Goal: Information Seeking & Learning: Learn about a topic

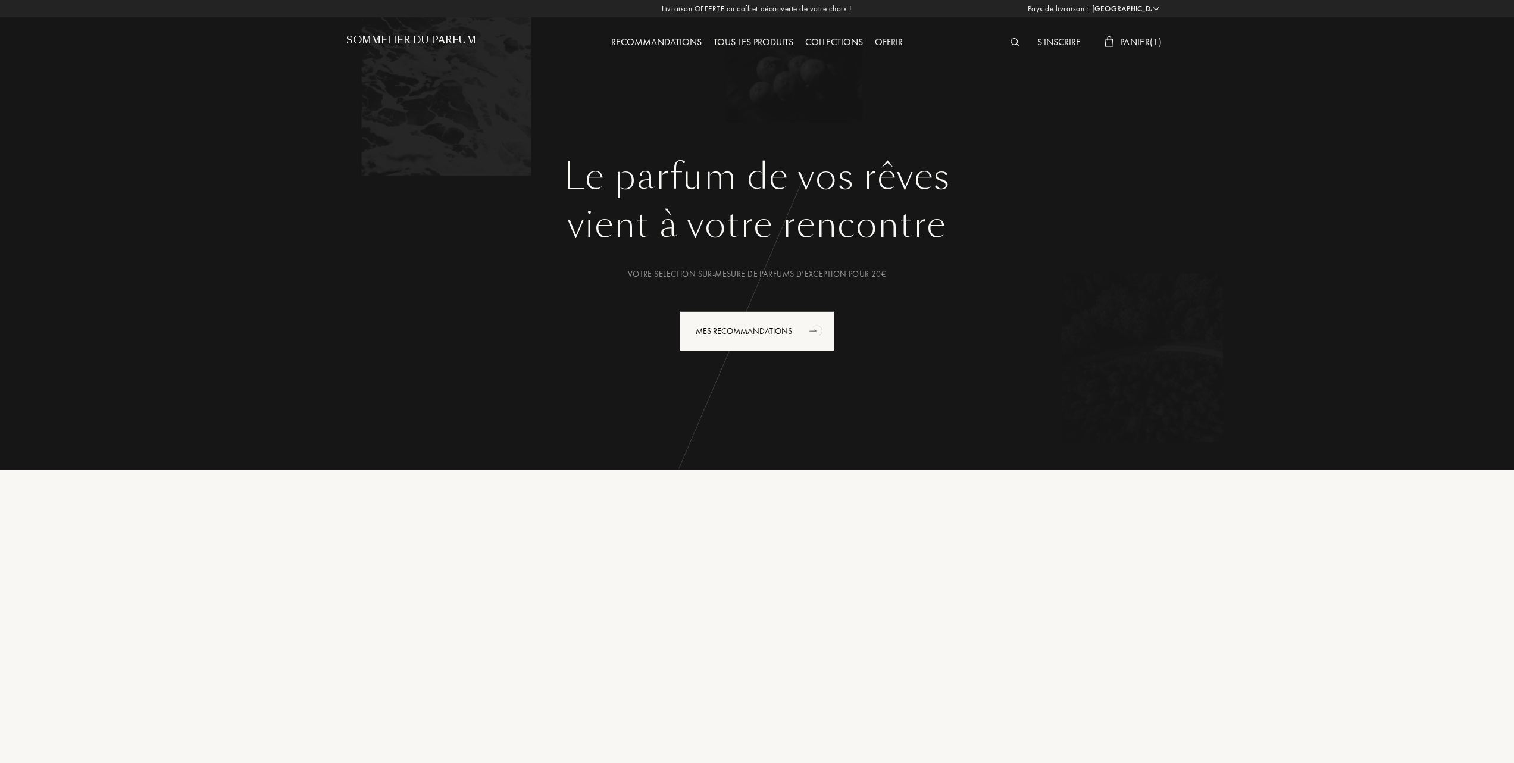
select select "FR"
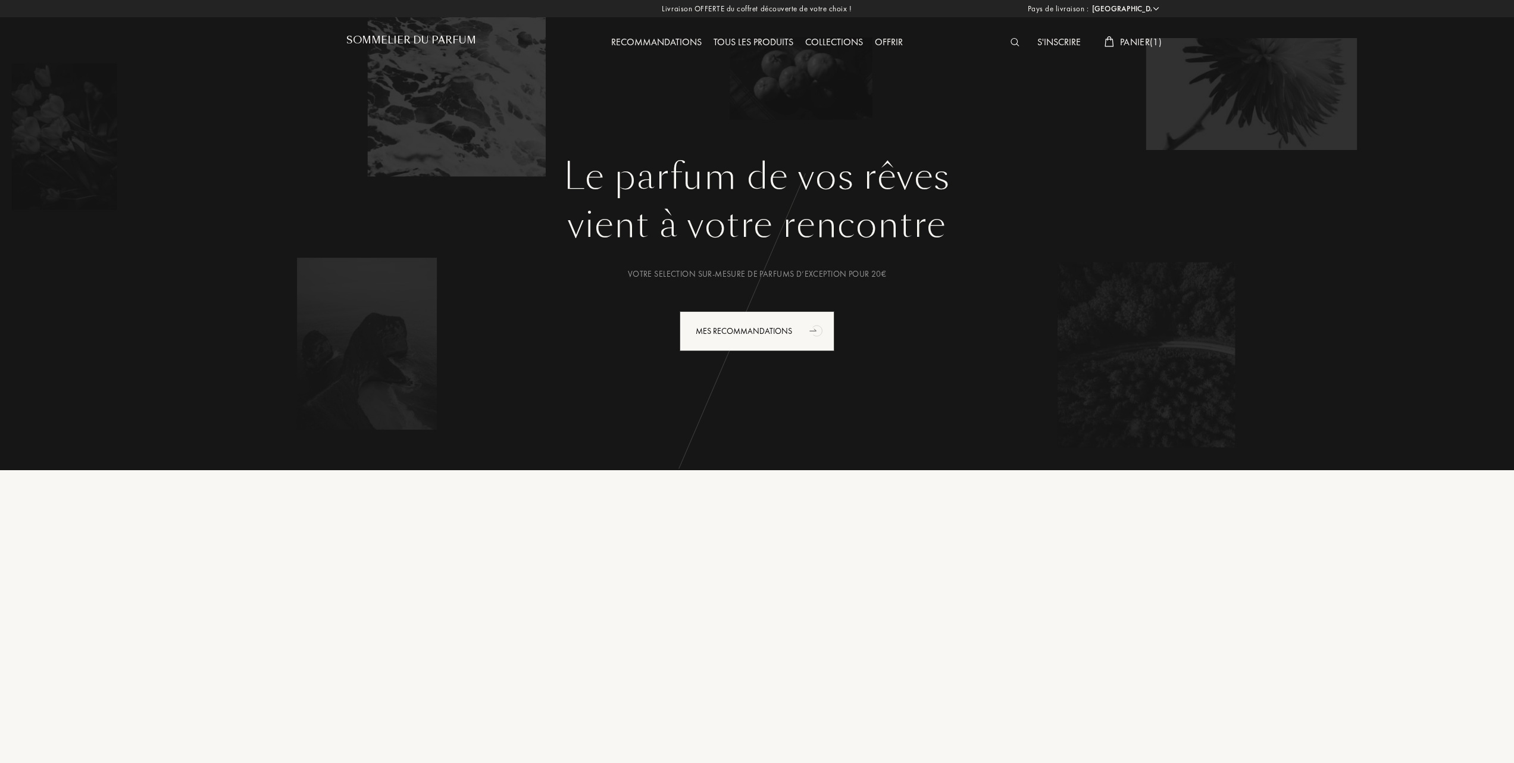
click at [1146, 43] on span "Panier ( 1 )" at bounding box center [1141, 42] width 42 height 12
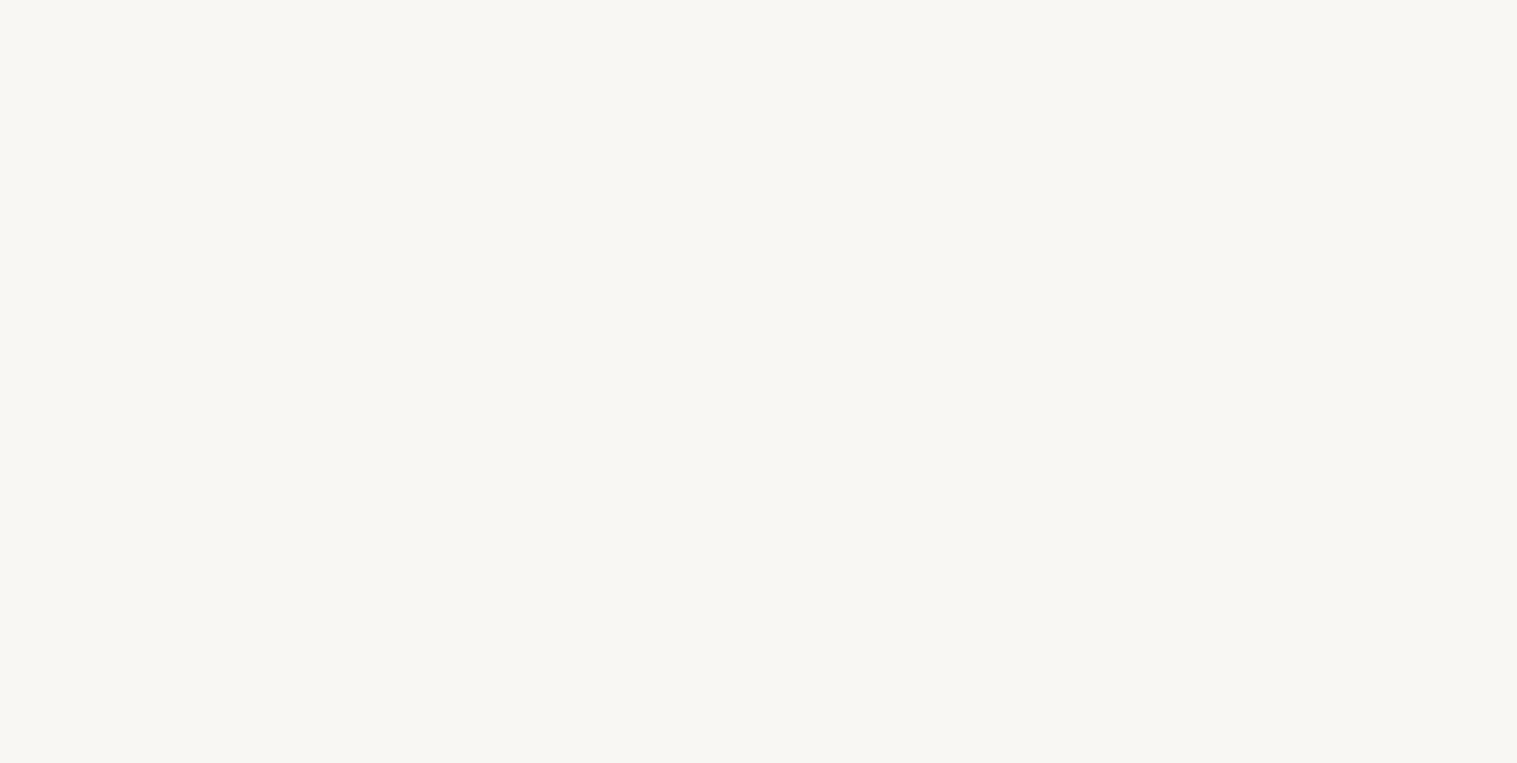
select select "FR"
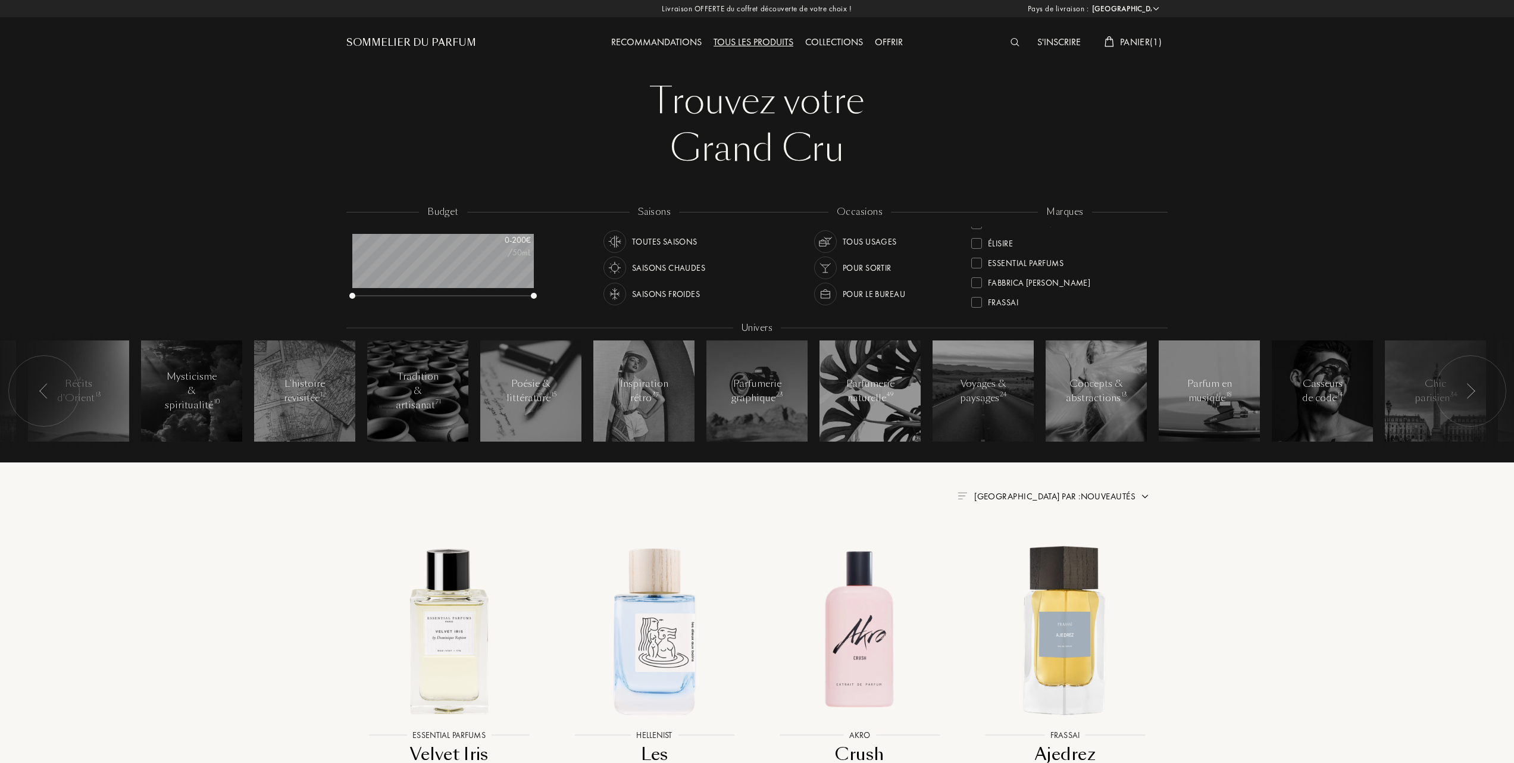
scroll to position [158, 0]
click at [976, 274] on div at bounding box center [976, 275] width 11 height 11
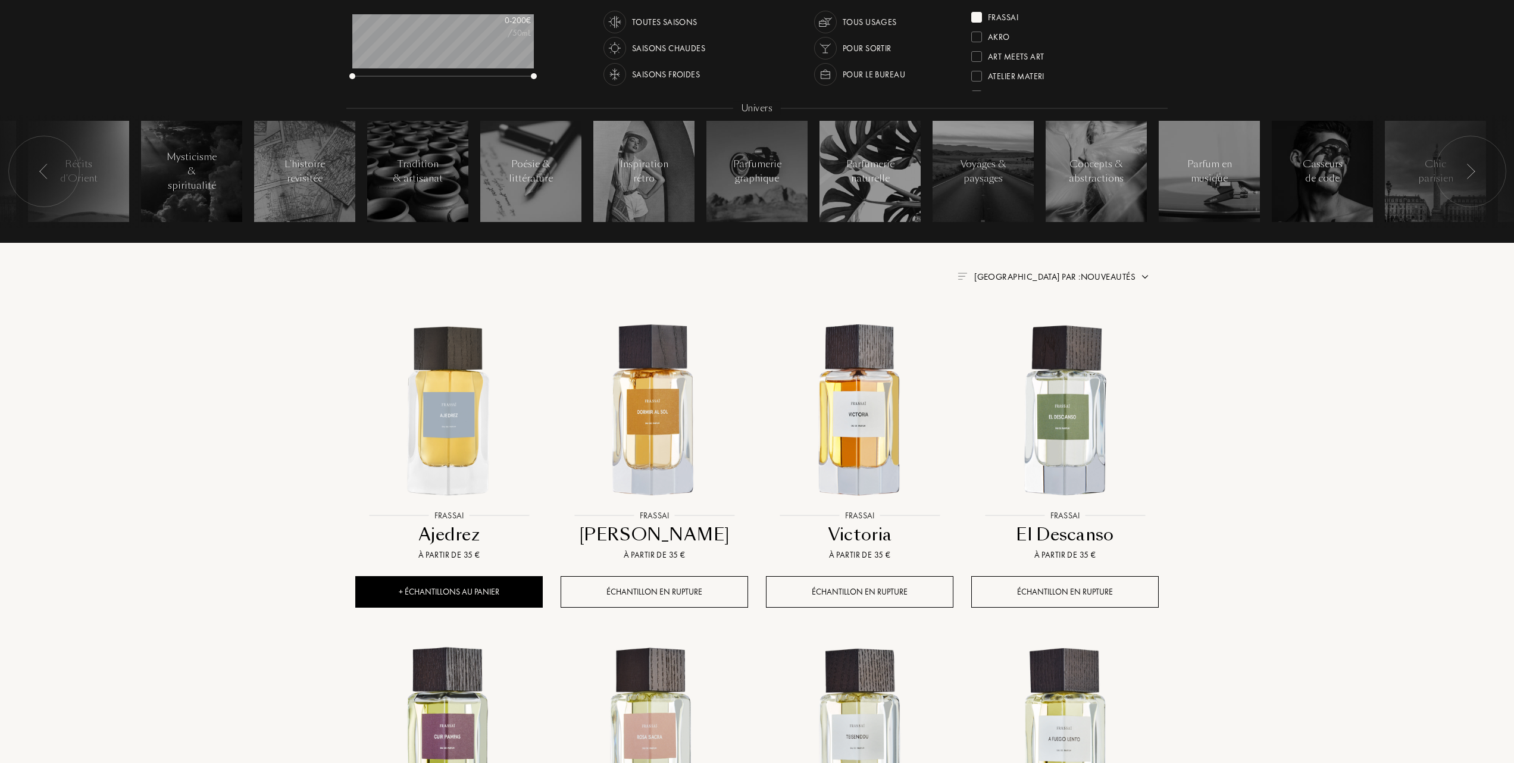
scroll to position [238, 0]
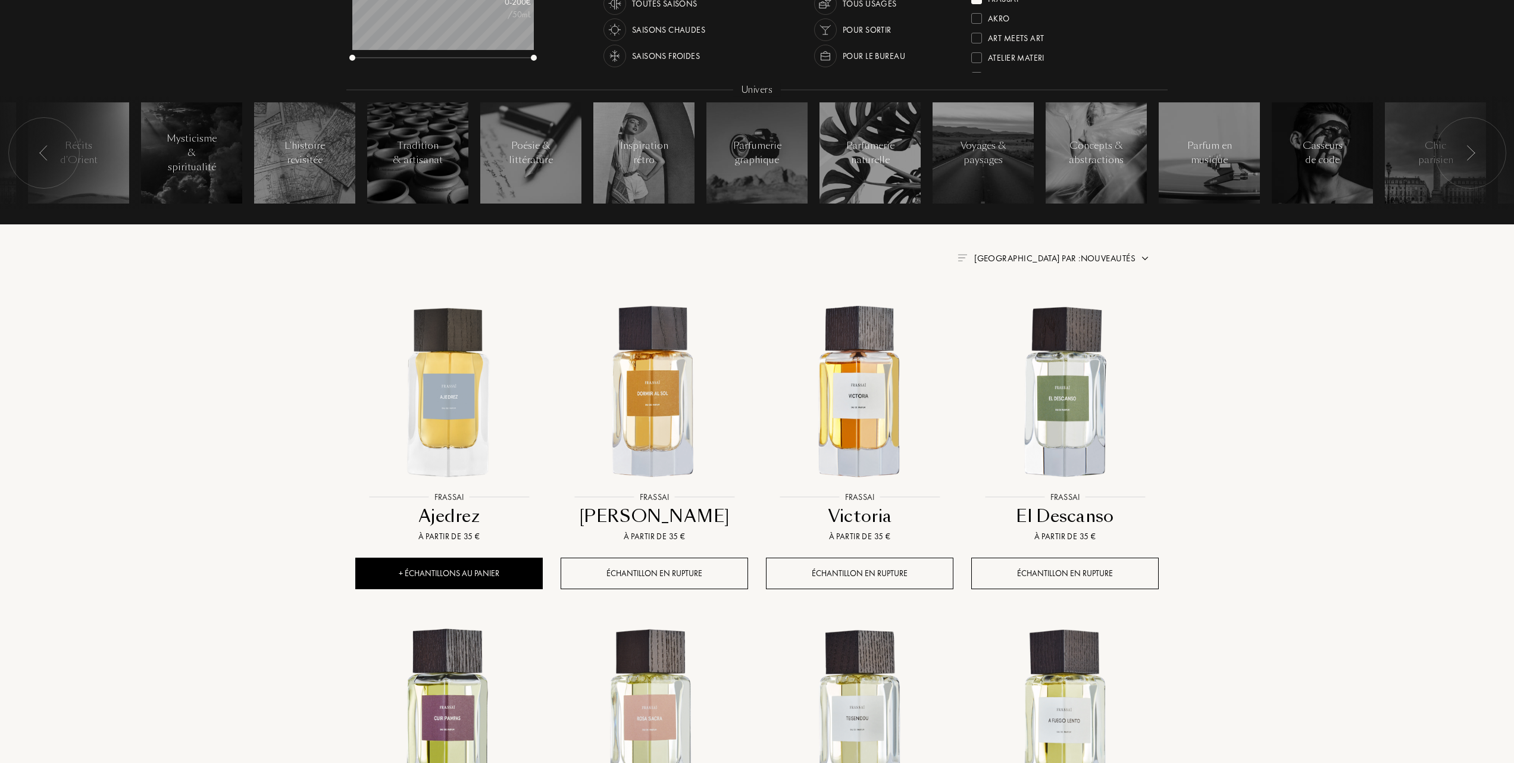
click at [1089, 258] on span "Trier par : Nouveautés" at bounding box center [1054, 258] width 161 height 12
click at [1027, 305] on div "Meilleurs ventes" at bounding box center [1075, 310] width 107 height 14
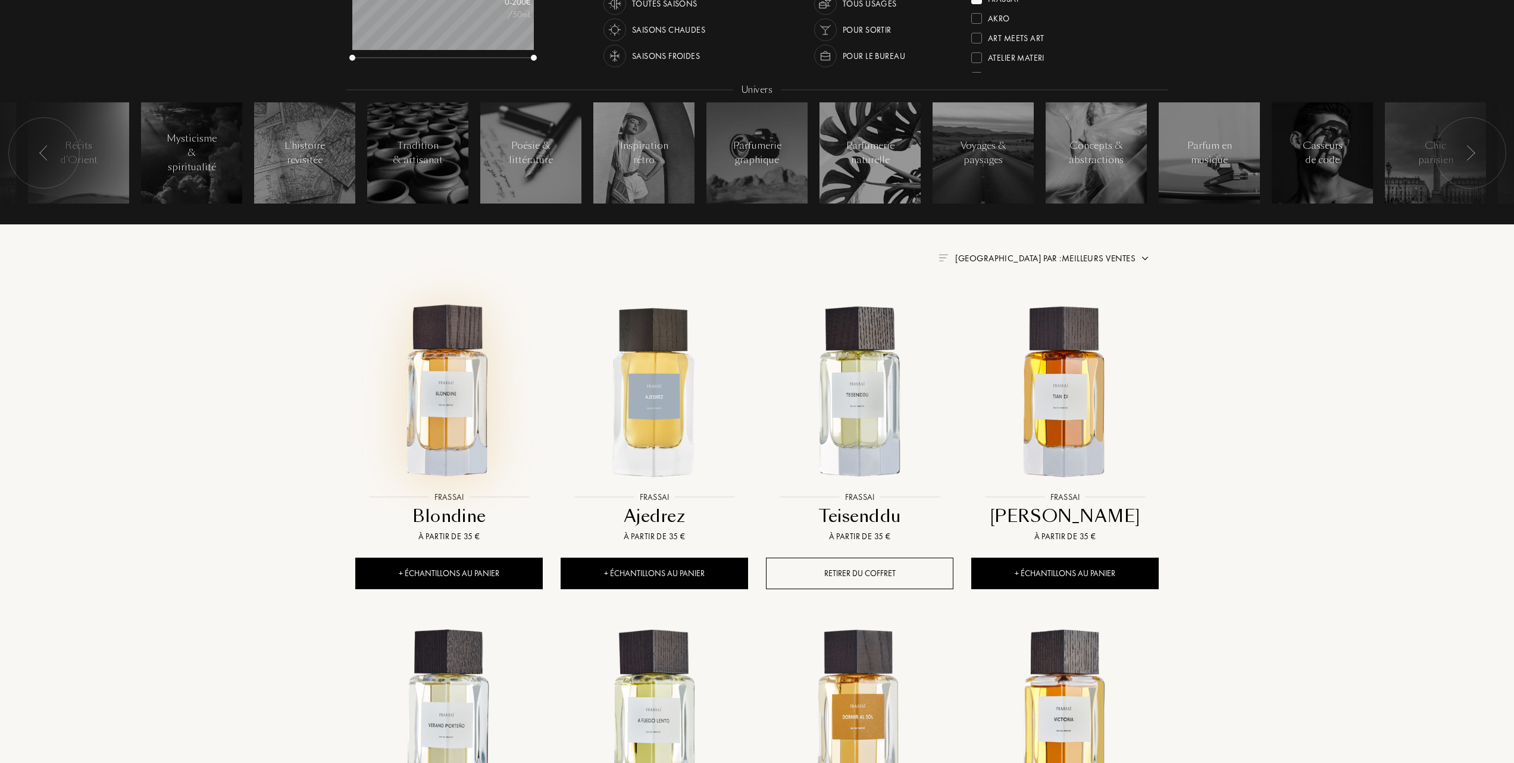
click at [443, 408] on img at bounding box center [448, 391] width 185 height 185
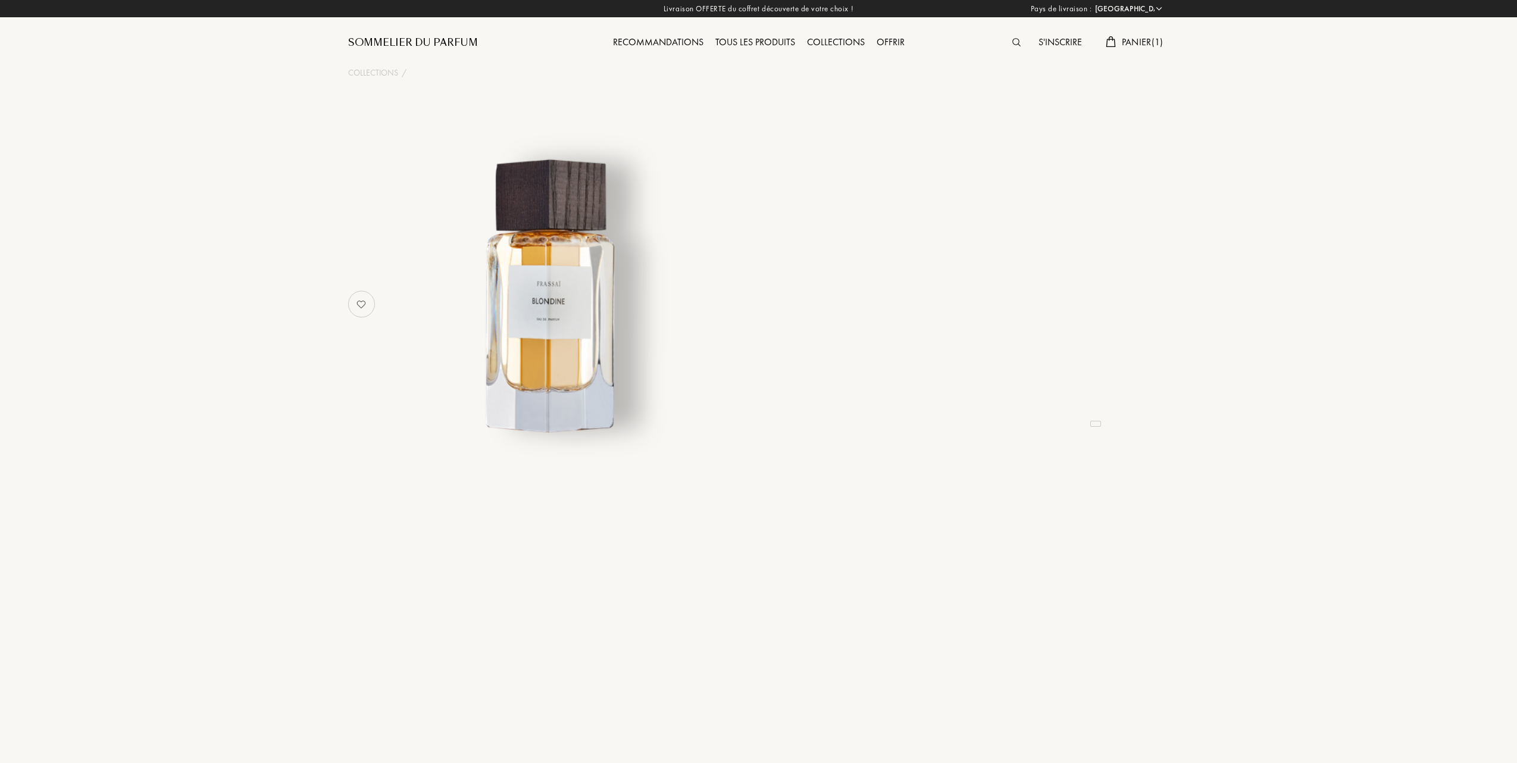
select select "FR"
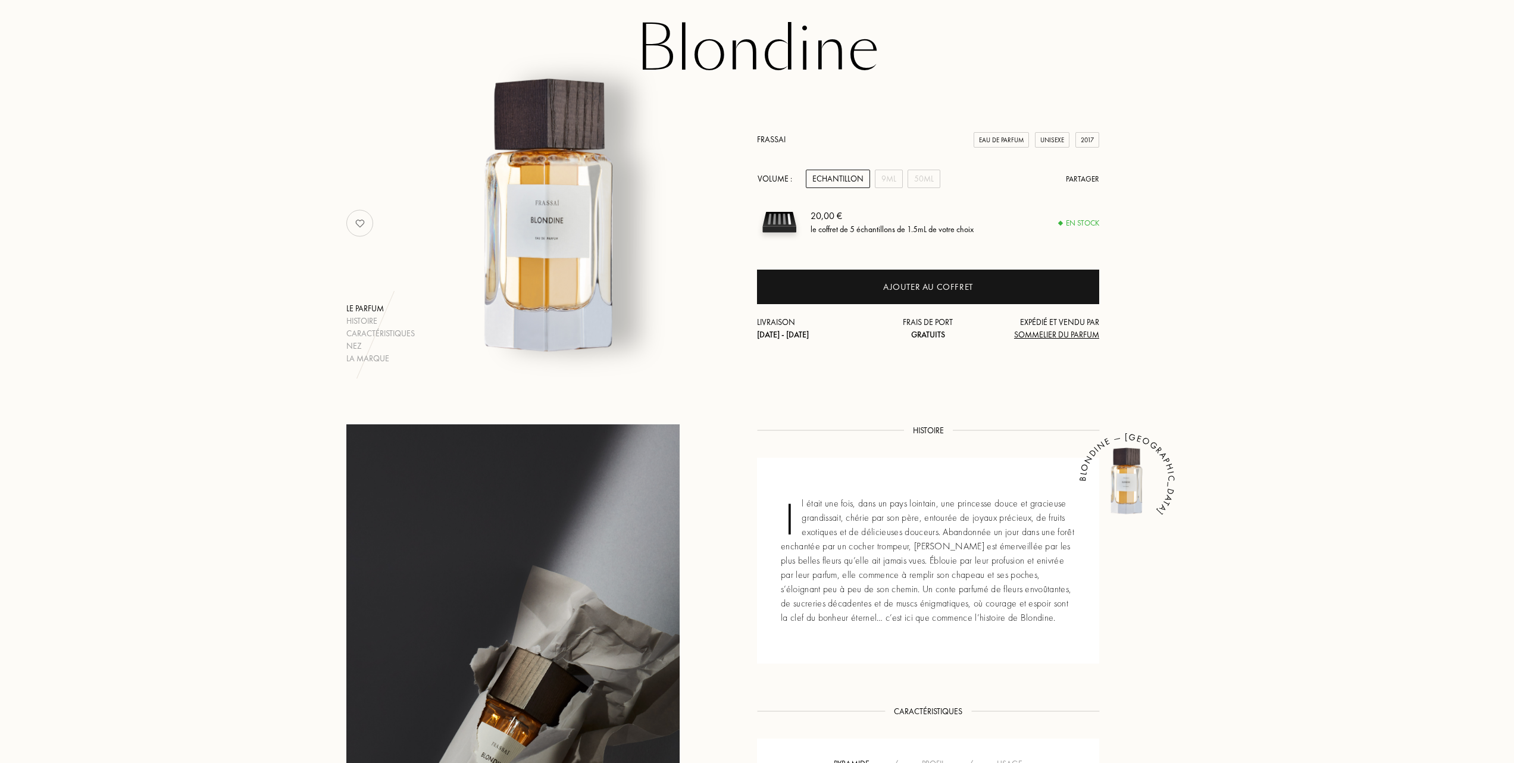
scroll to position [79, 0]
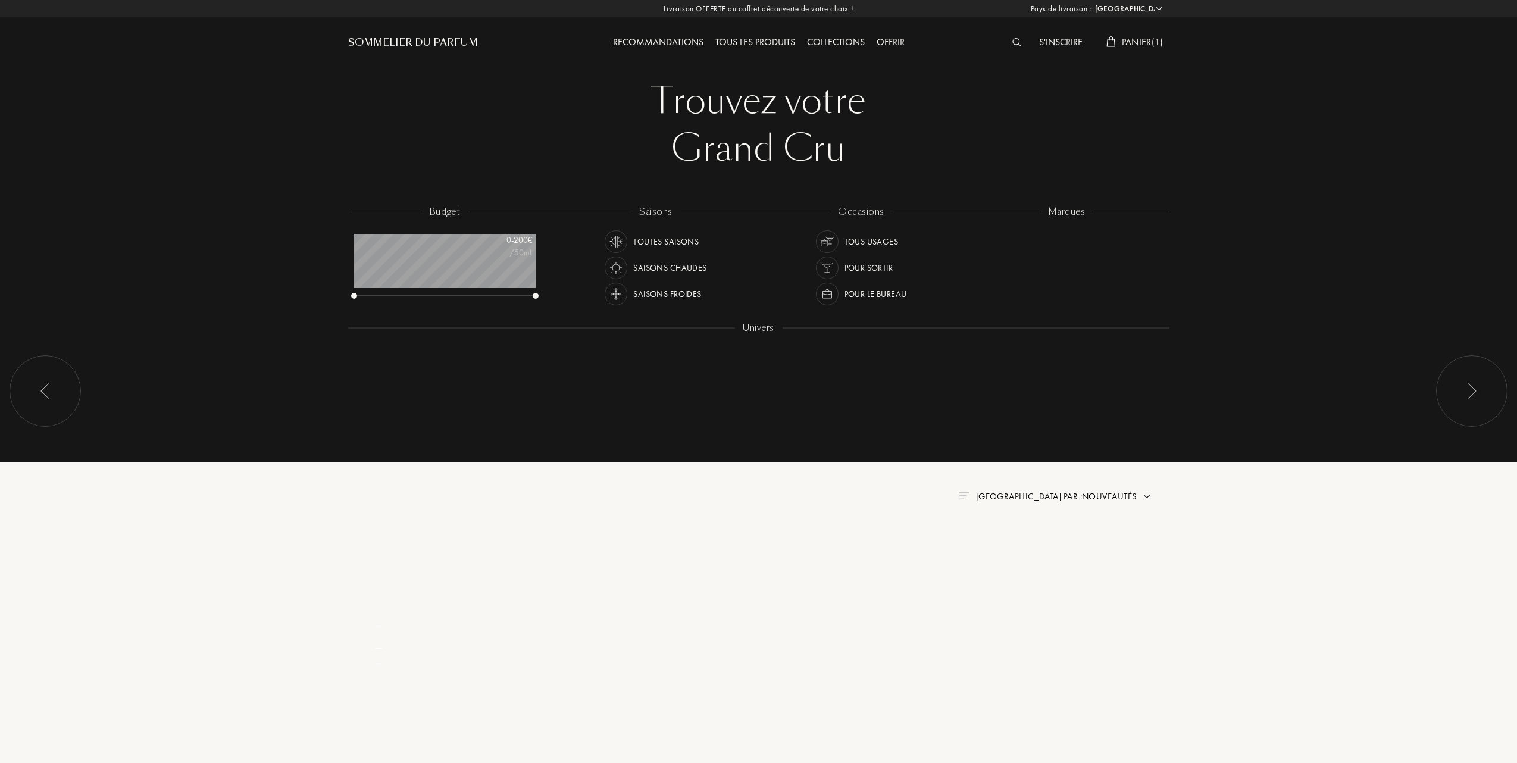
select select "FR"
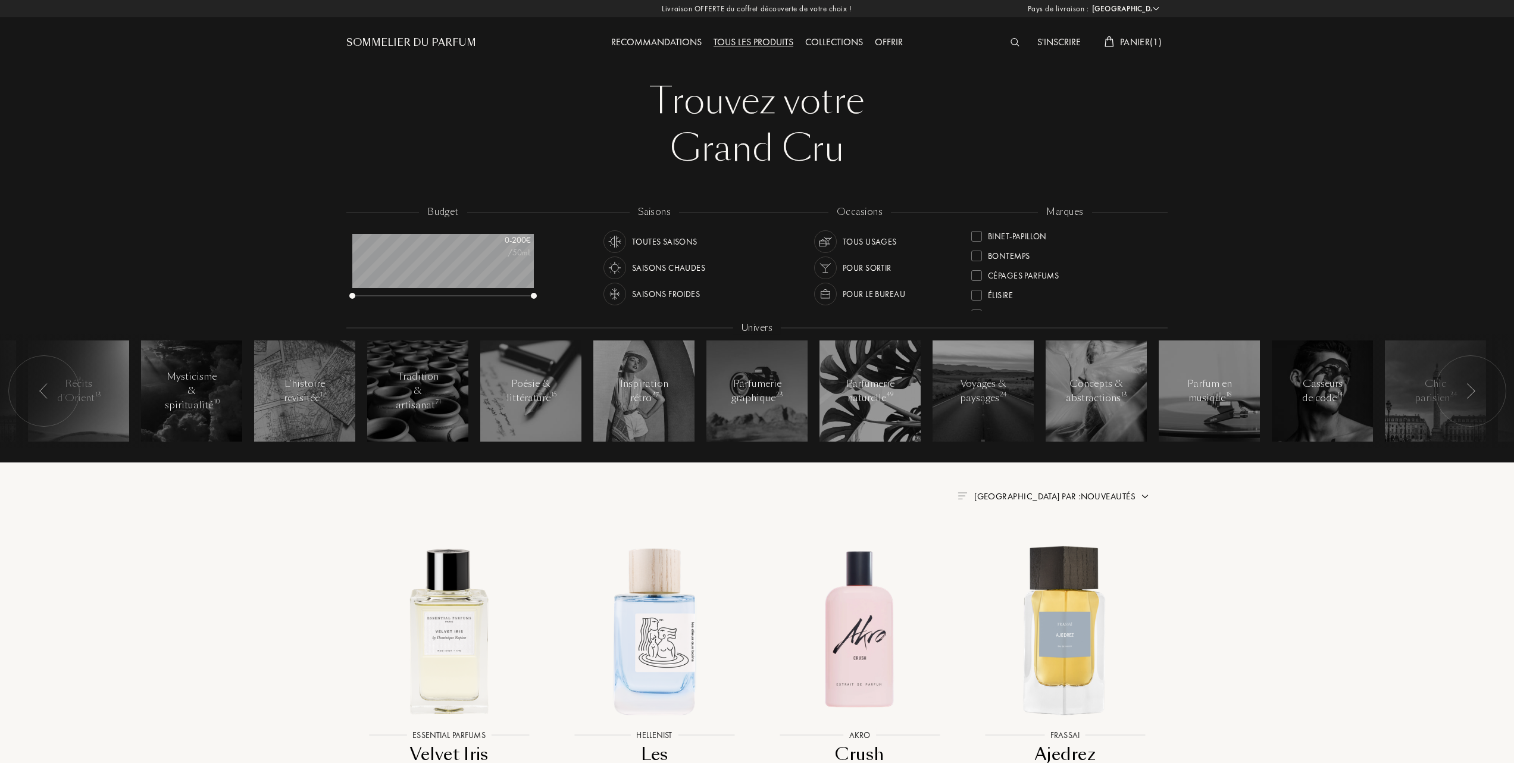
scroll to position [158, 0]
click at [976, 276] on div at bounding box center [976, 275] width 11 height 11
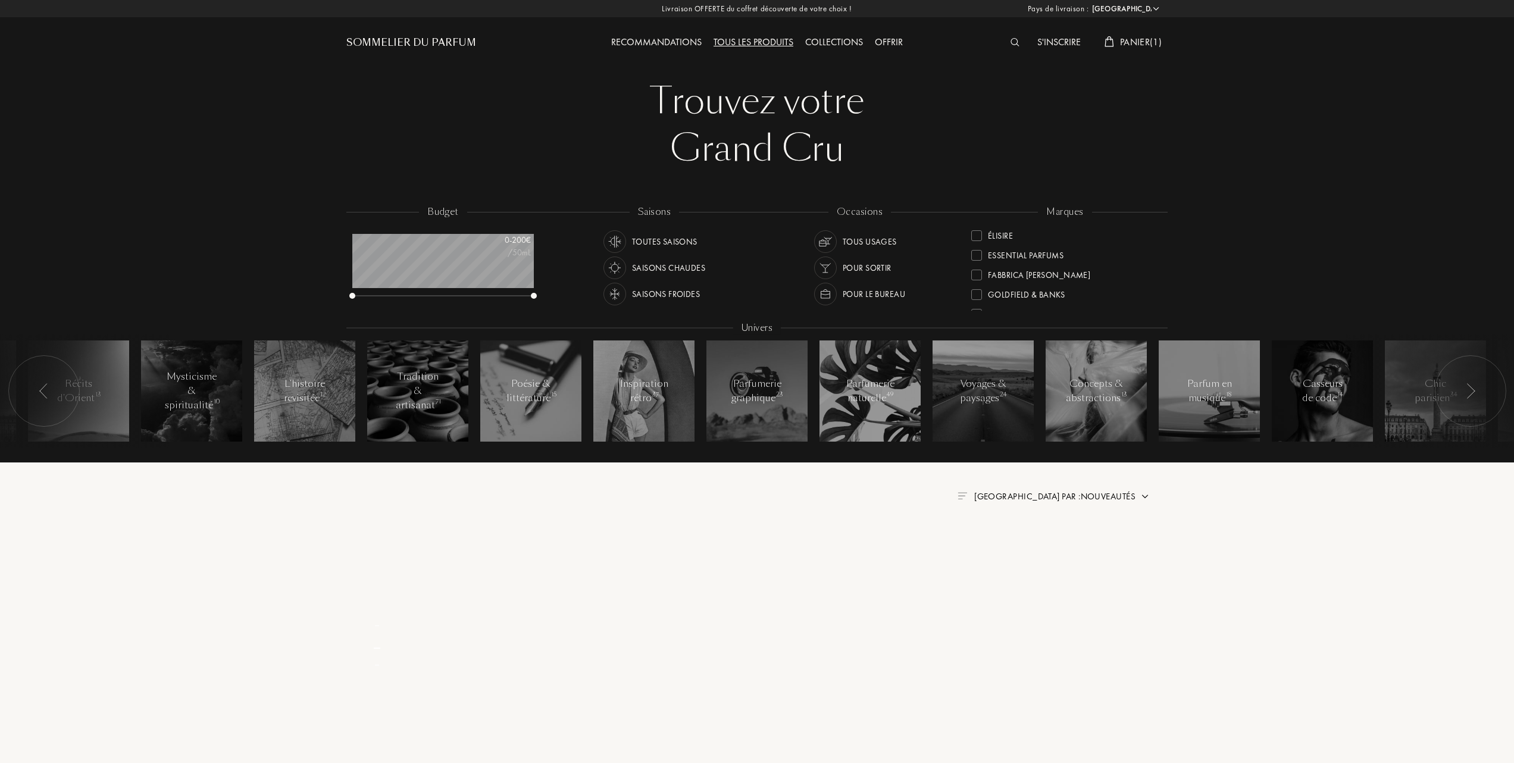
scroll to position [0, 0]
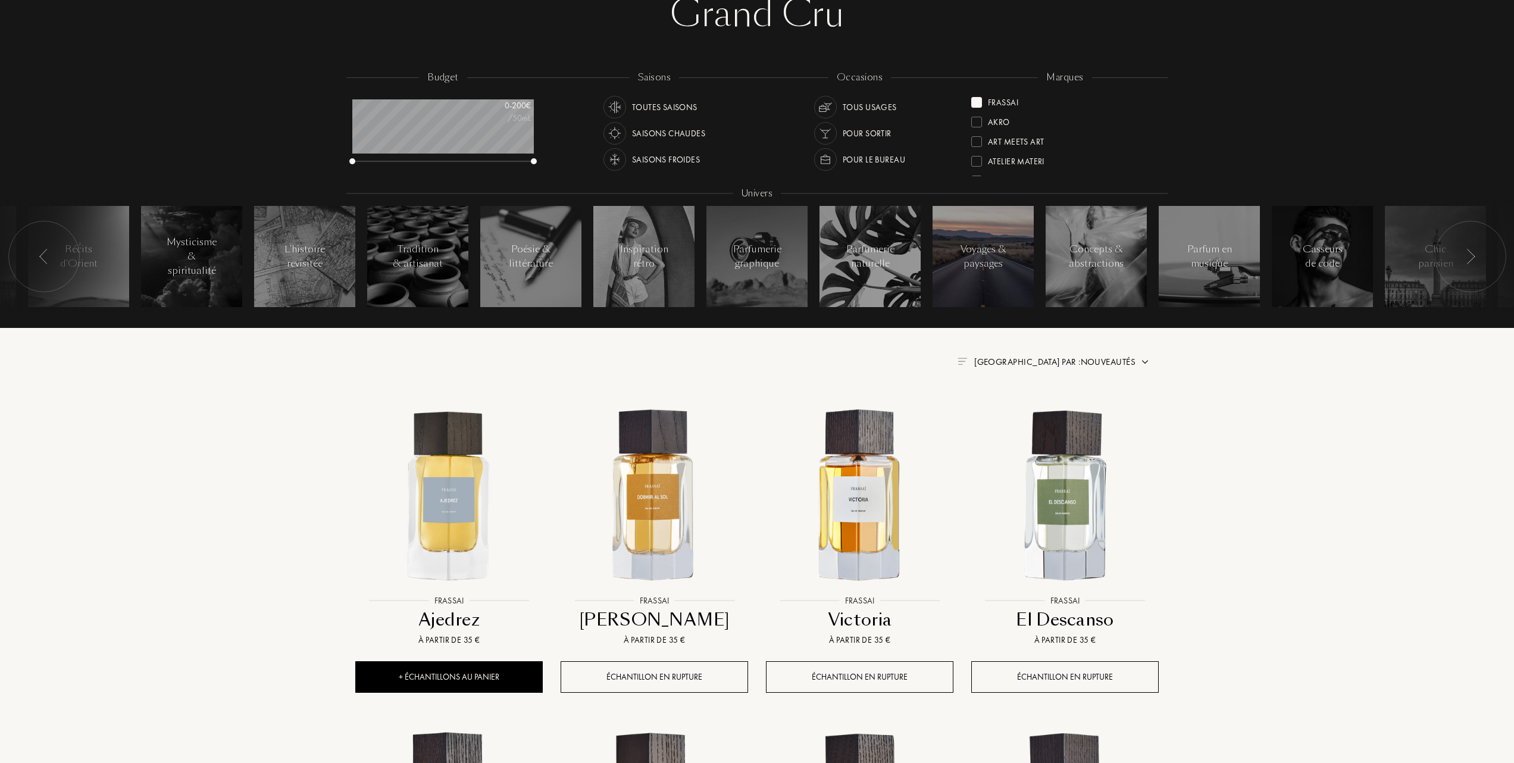
scroll to position [158, 0]
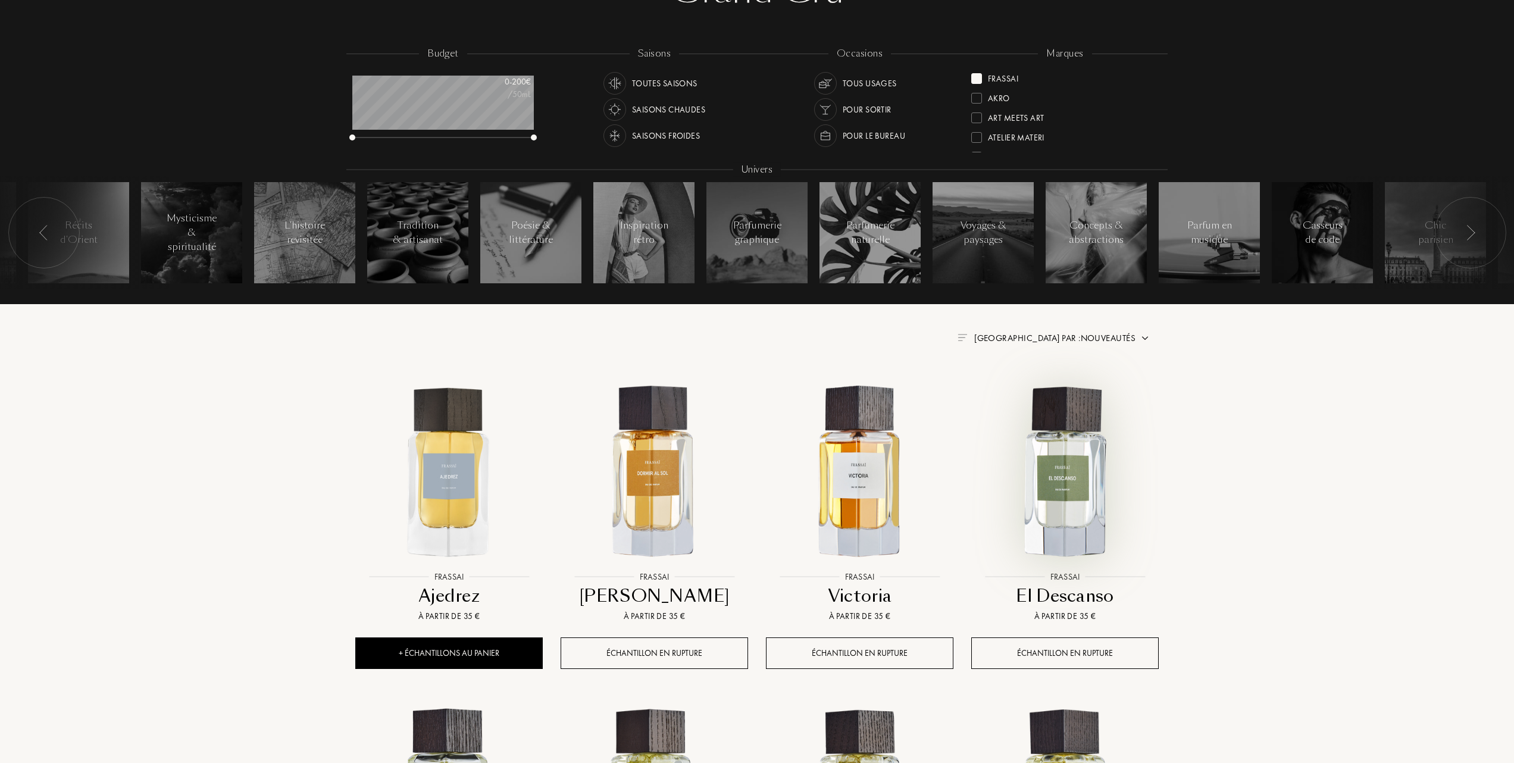
click at [1064, 471] on img at bounding box center [1064, 471] width 185 height 185
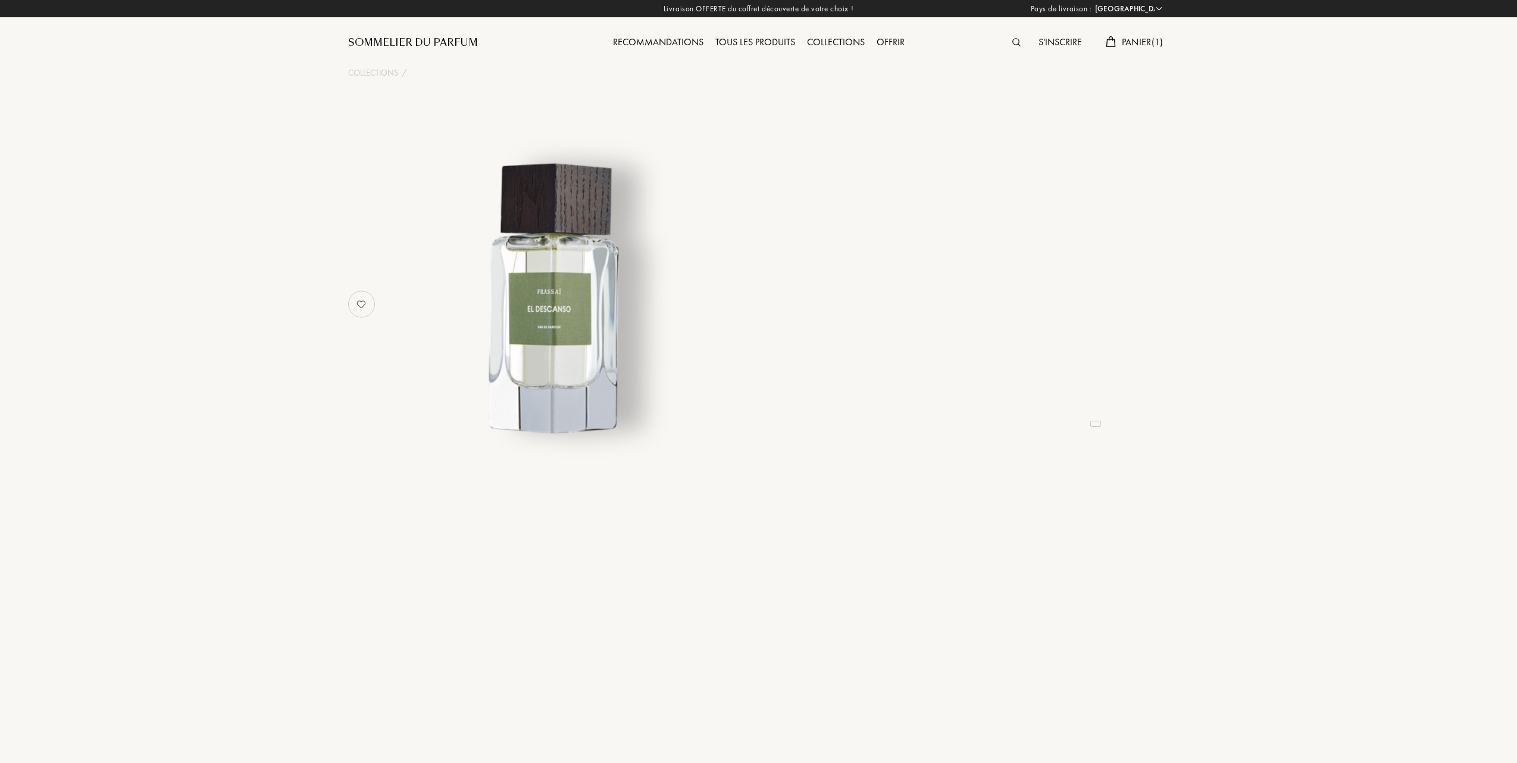
select select "FR"
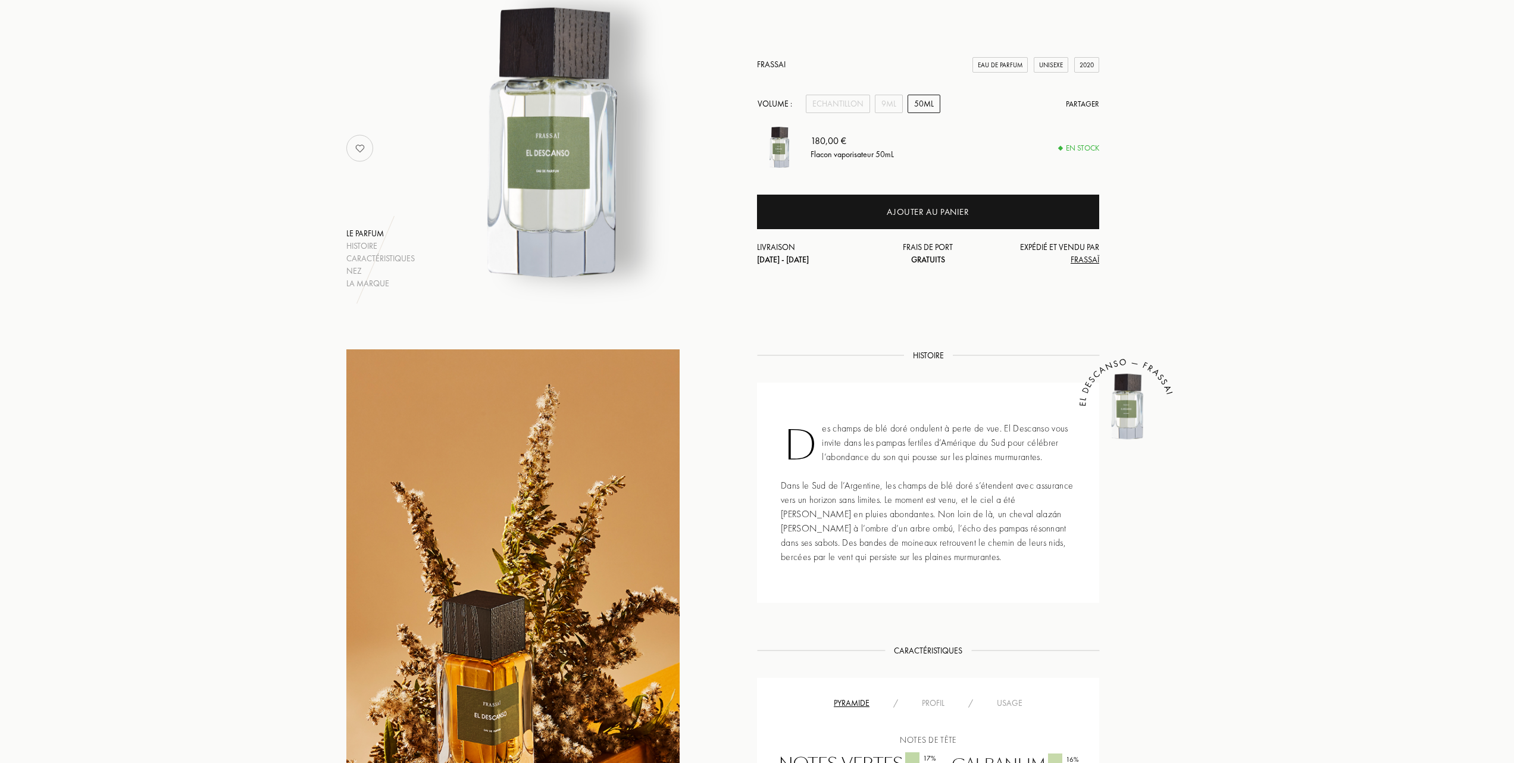
scroll to position [79, 0]
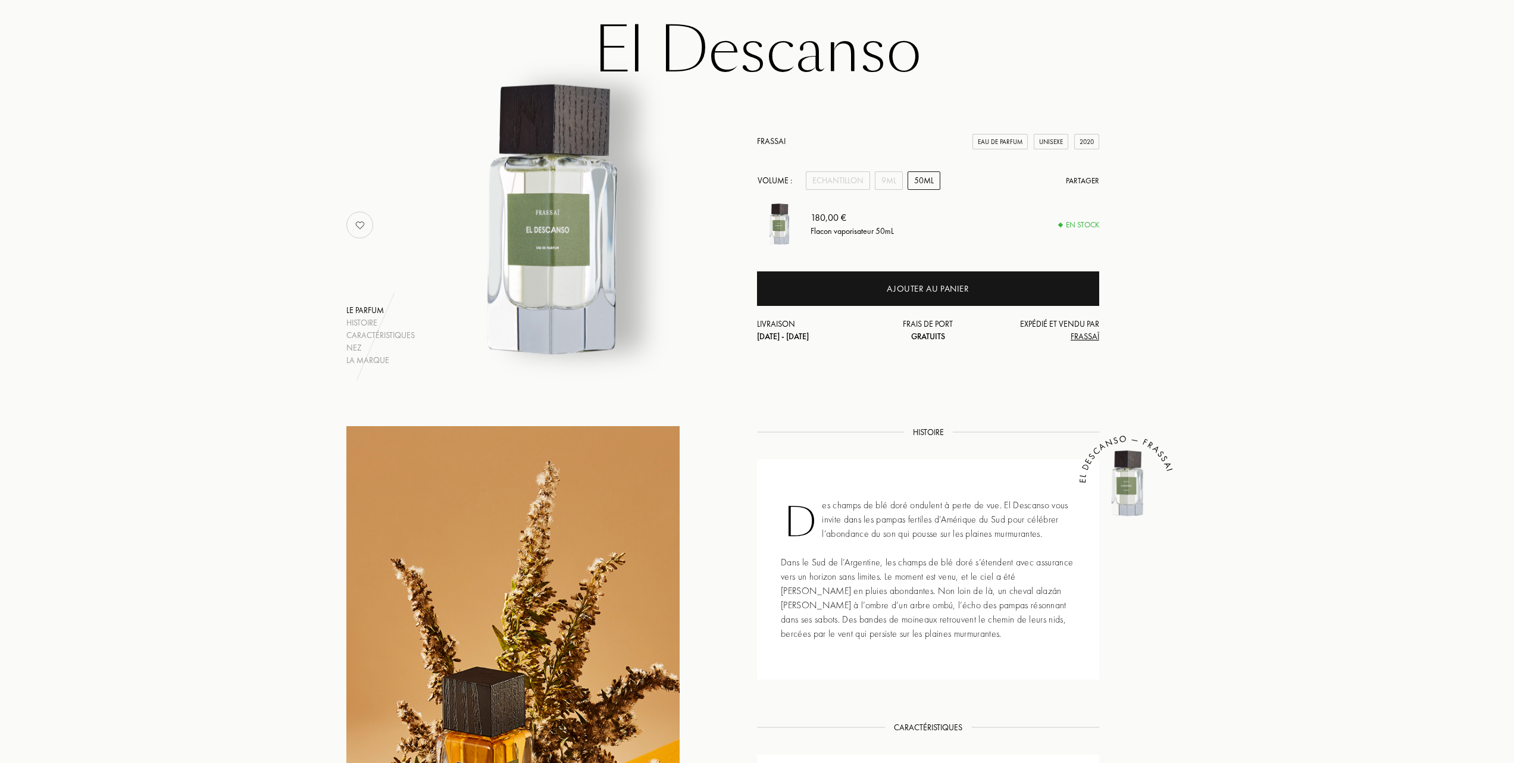
click at [772, 139] on link "Frassai" at bounding box center [771, 141] width 29 height 11
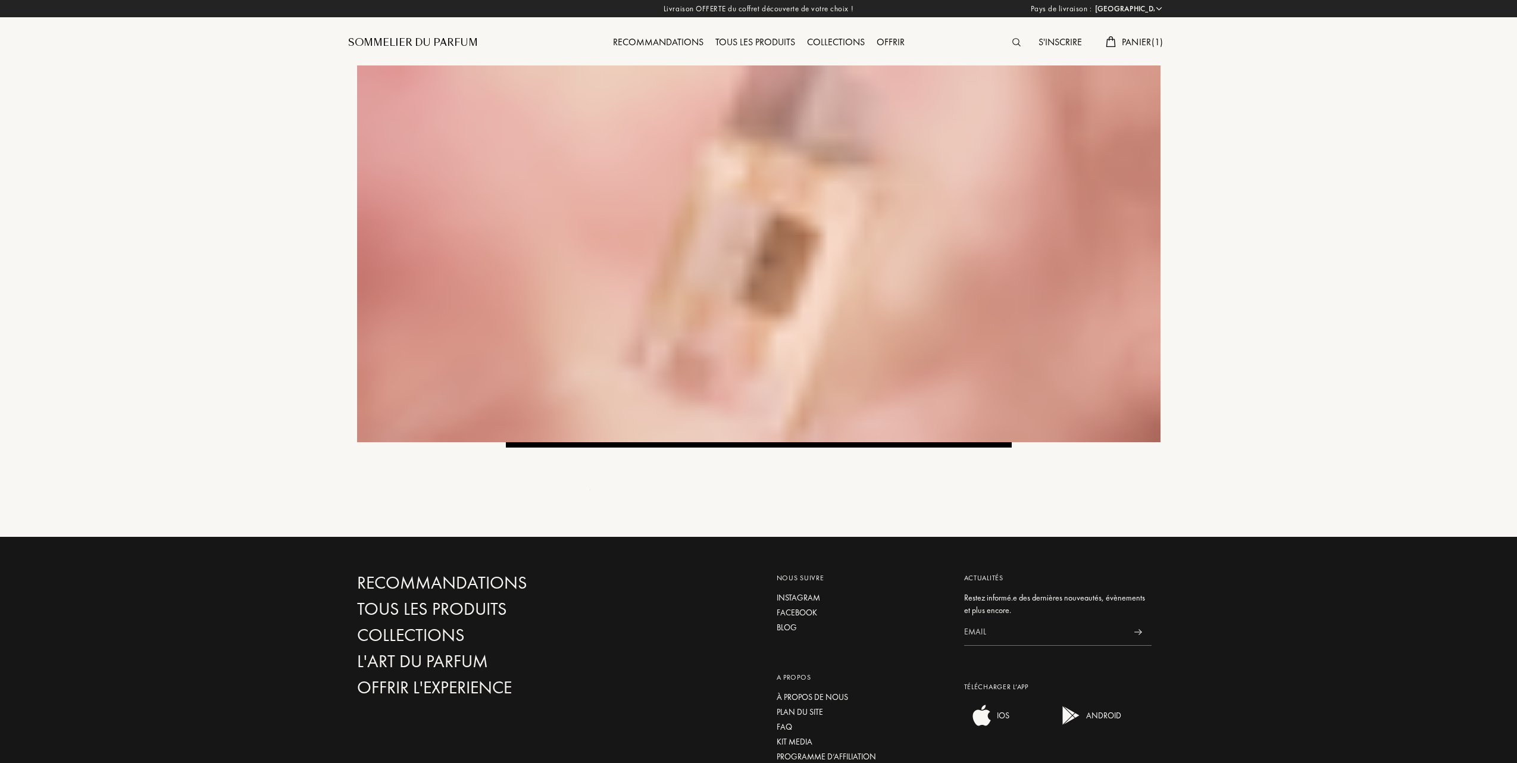
select select "FR"
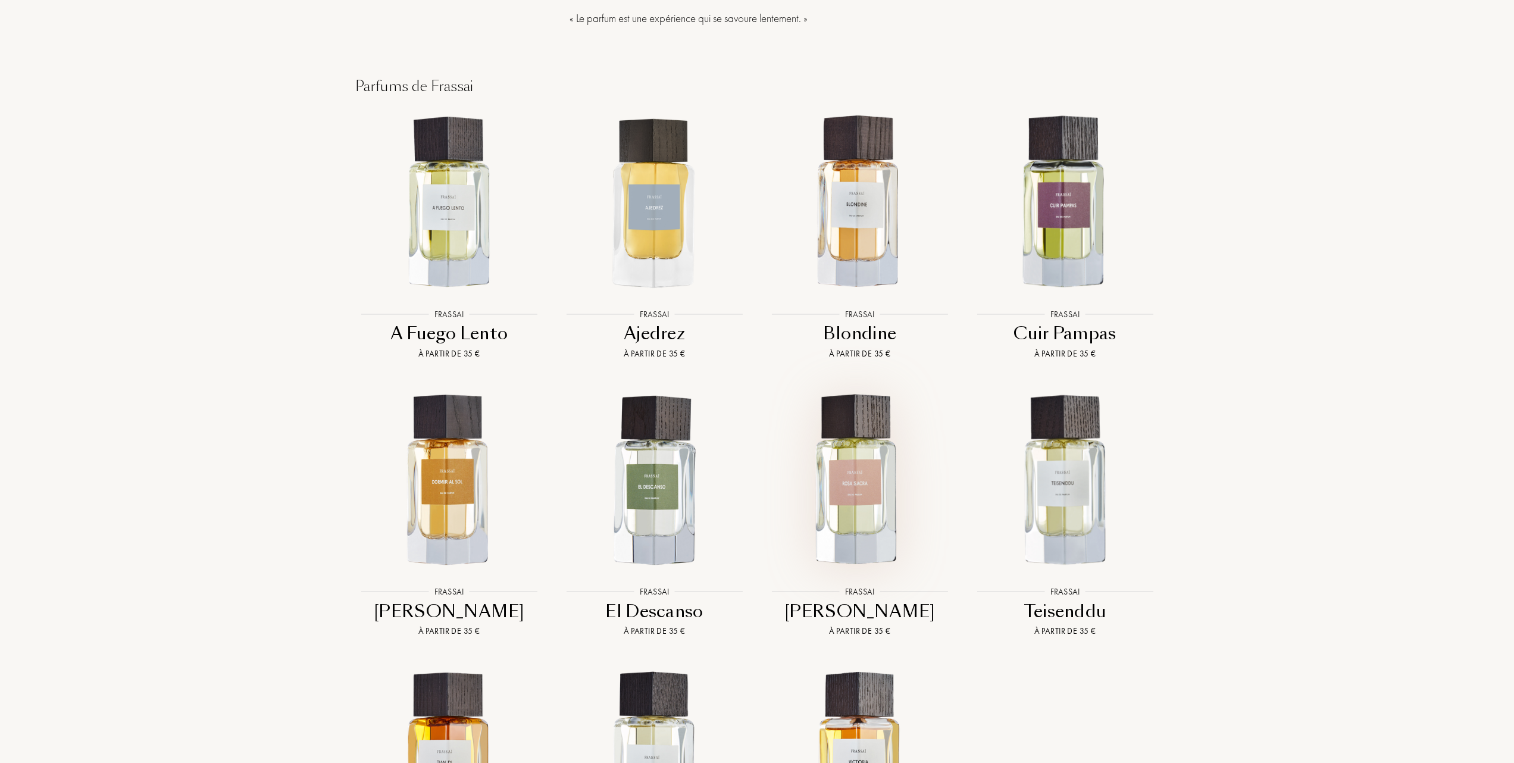
scroll to position [1031, 0]
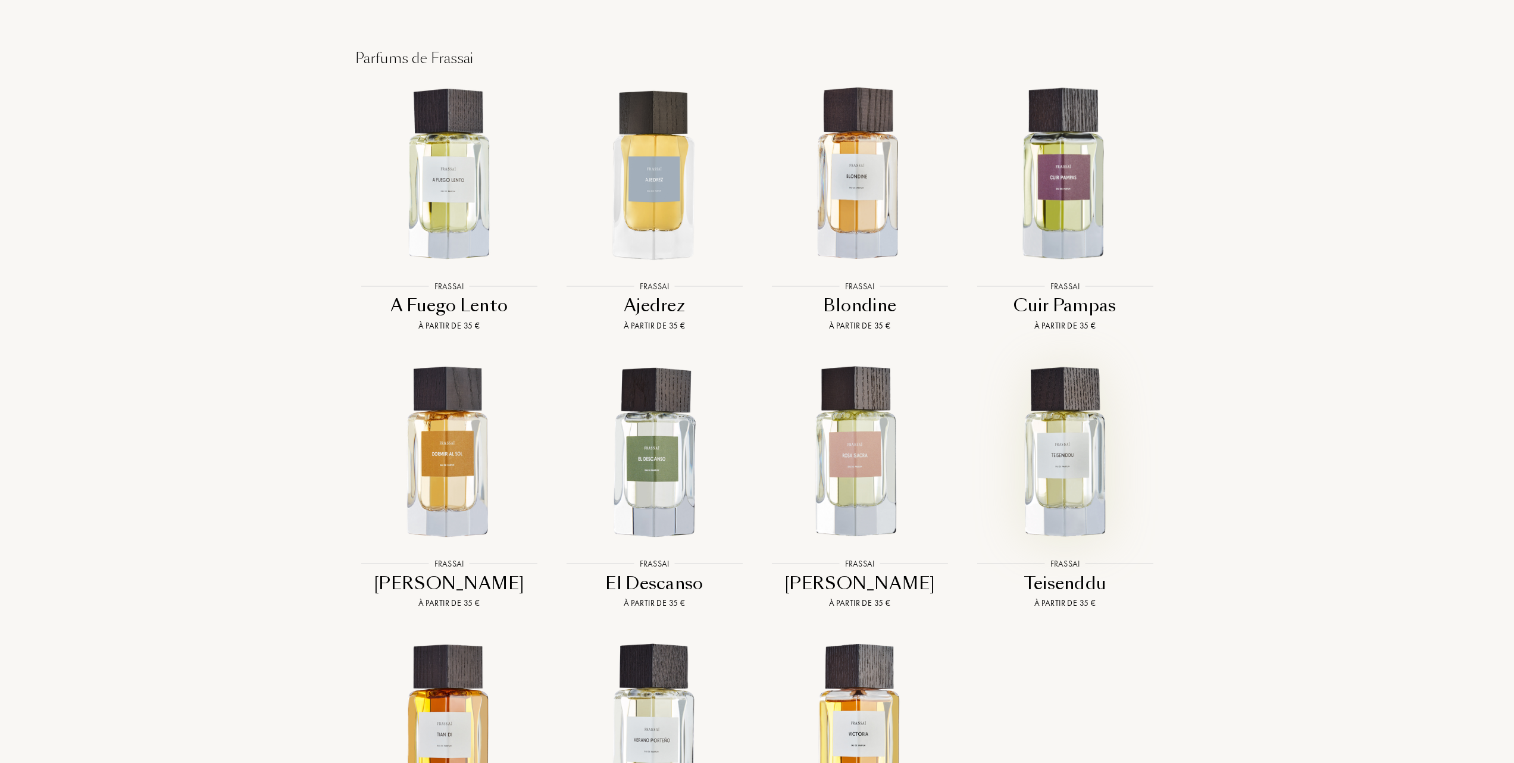
click at [1054, 457] on img at bounding box center [1064, 452] width 185 height 185
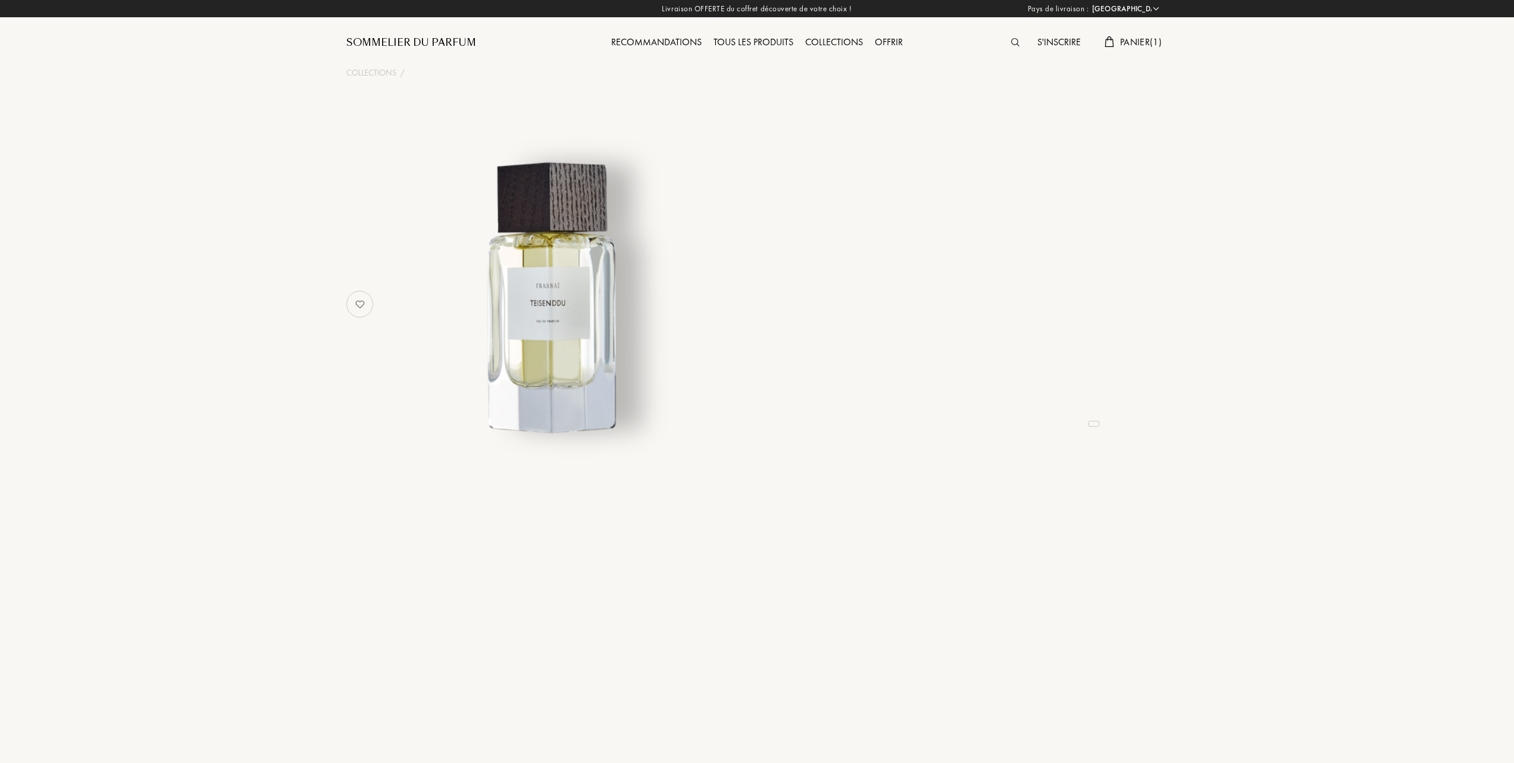
select select "FR"
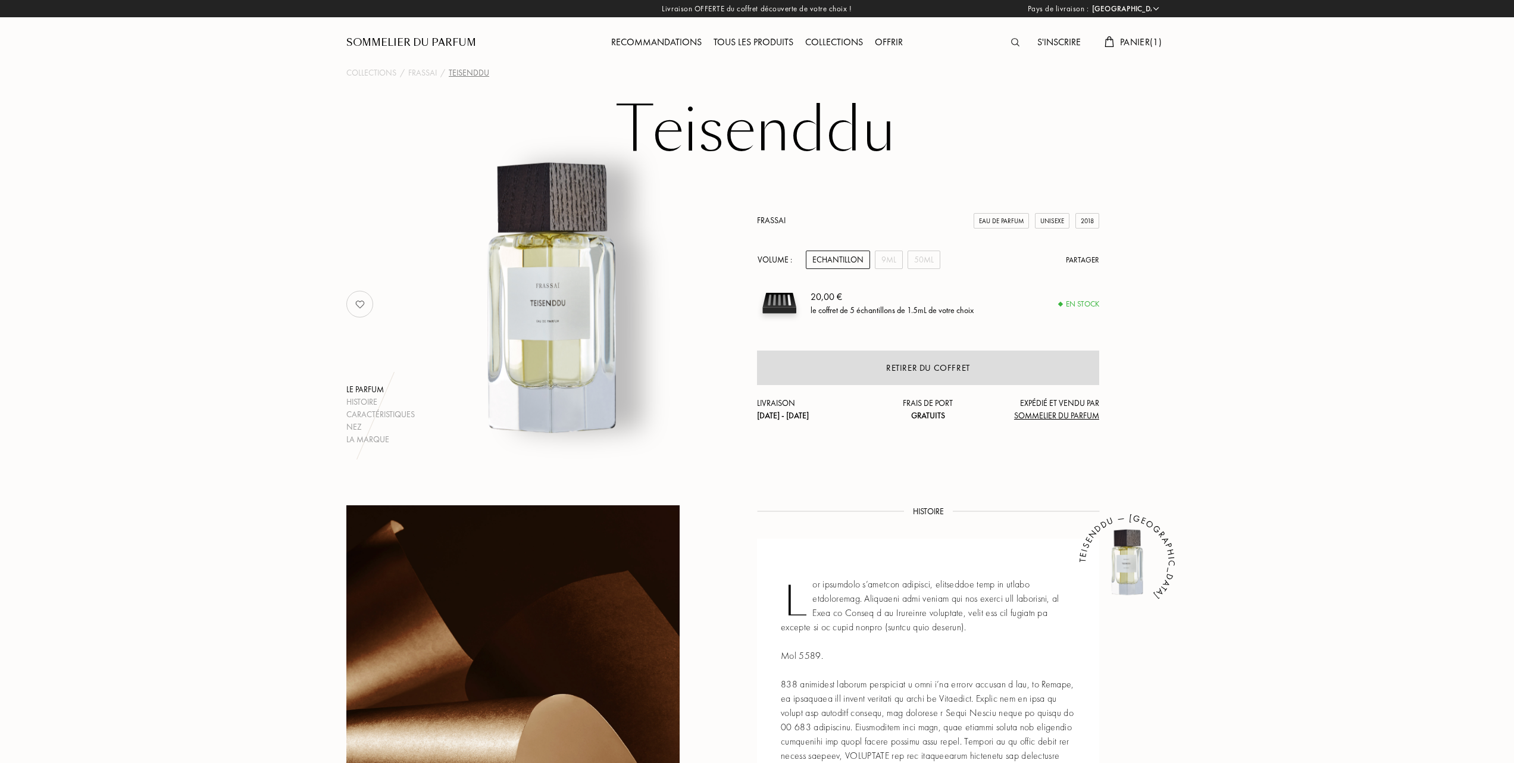
click at [779, 220] on link "Frassai" at bounding box center [771, 220] width 29 height 11
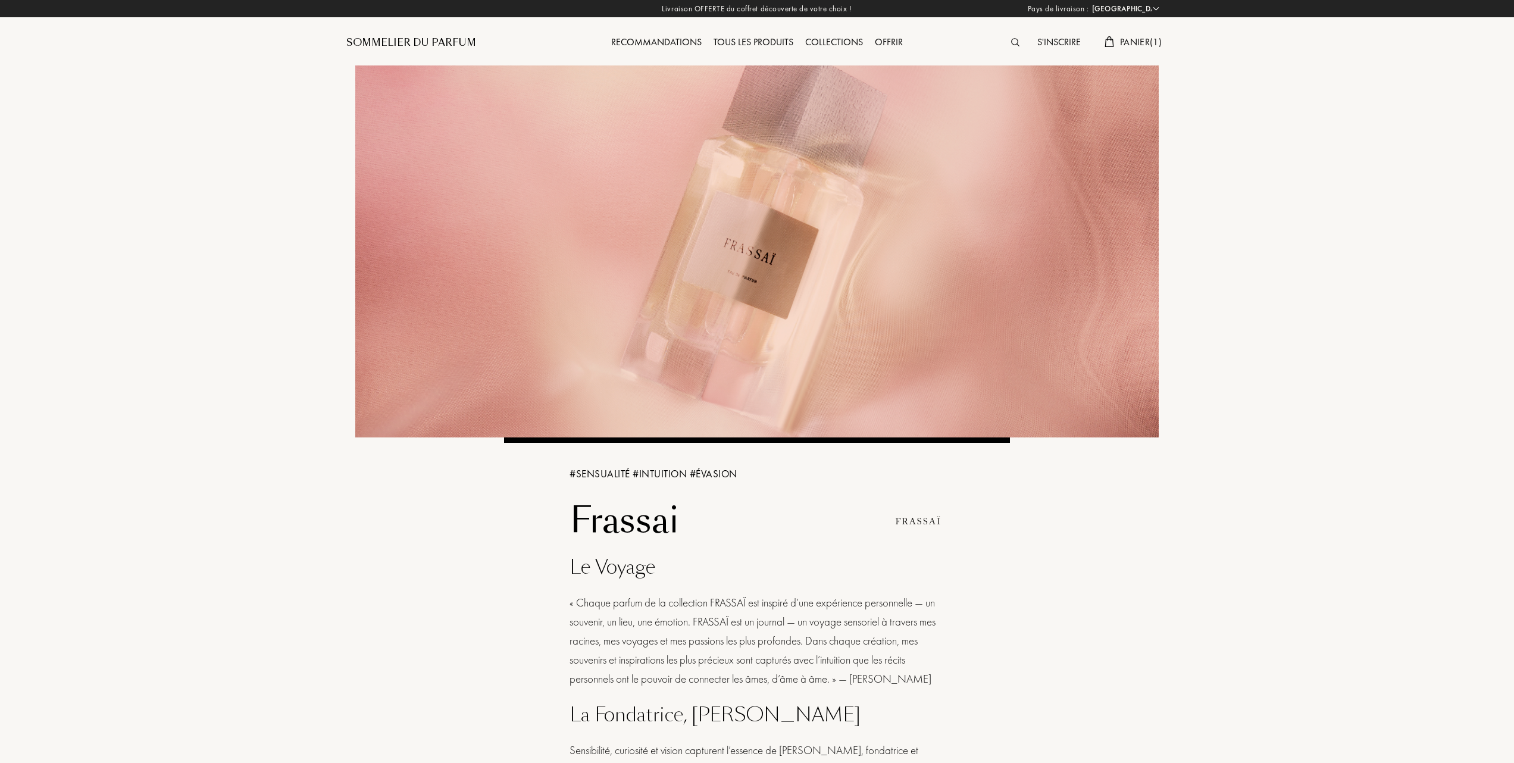
select select "FR"
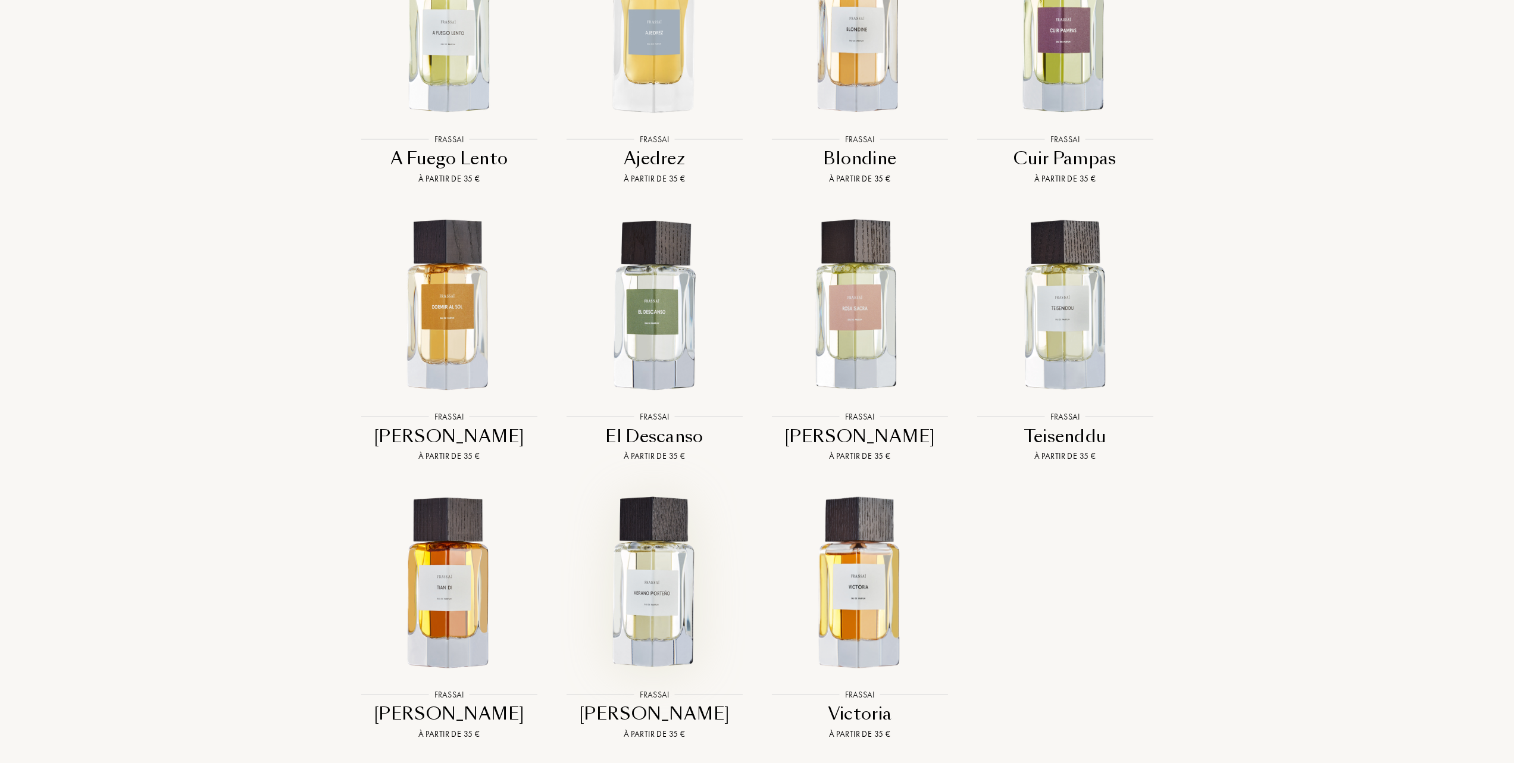
scroll to position [1031, 0]
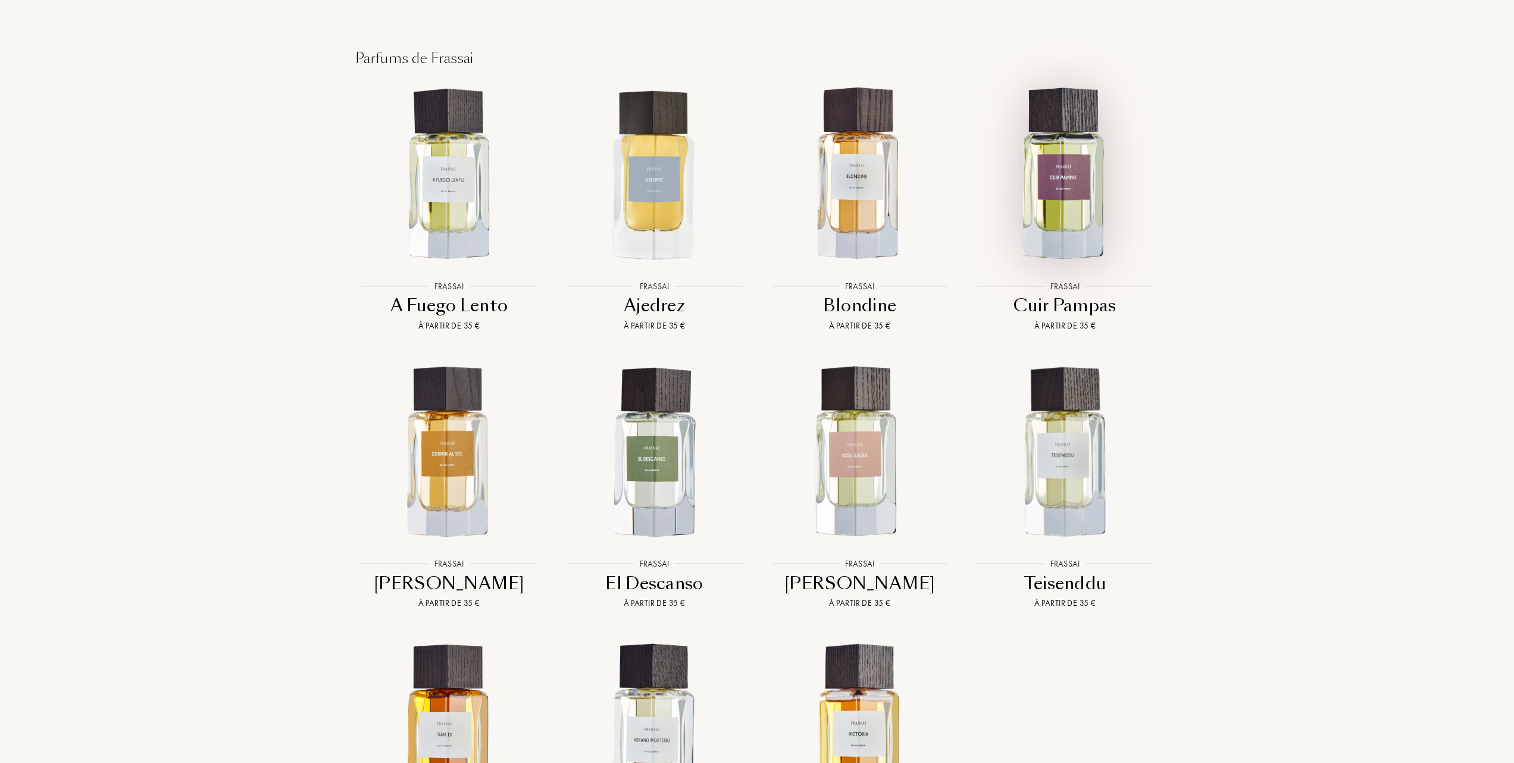
click at [1091, 173] on img at bounding box center [1064, 174] width 185 height 185
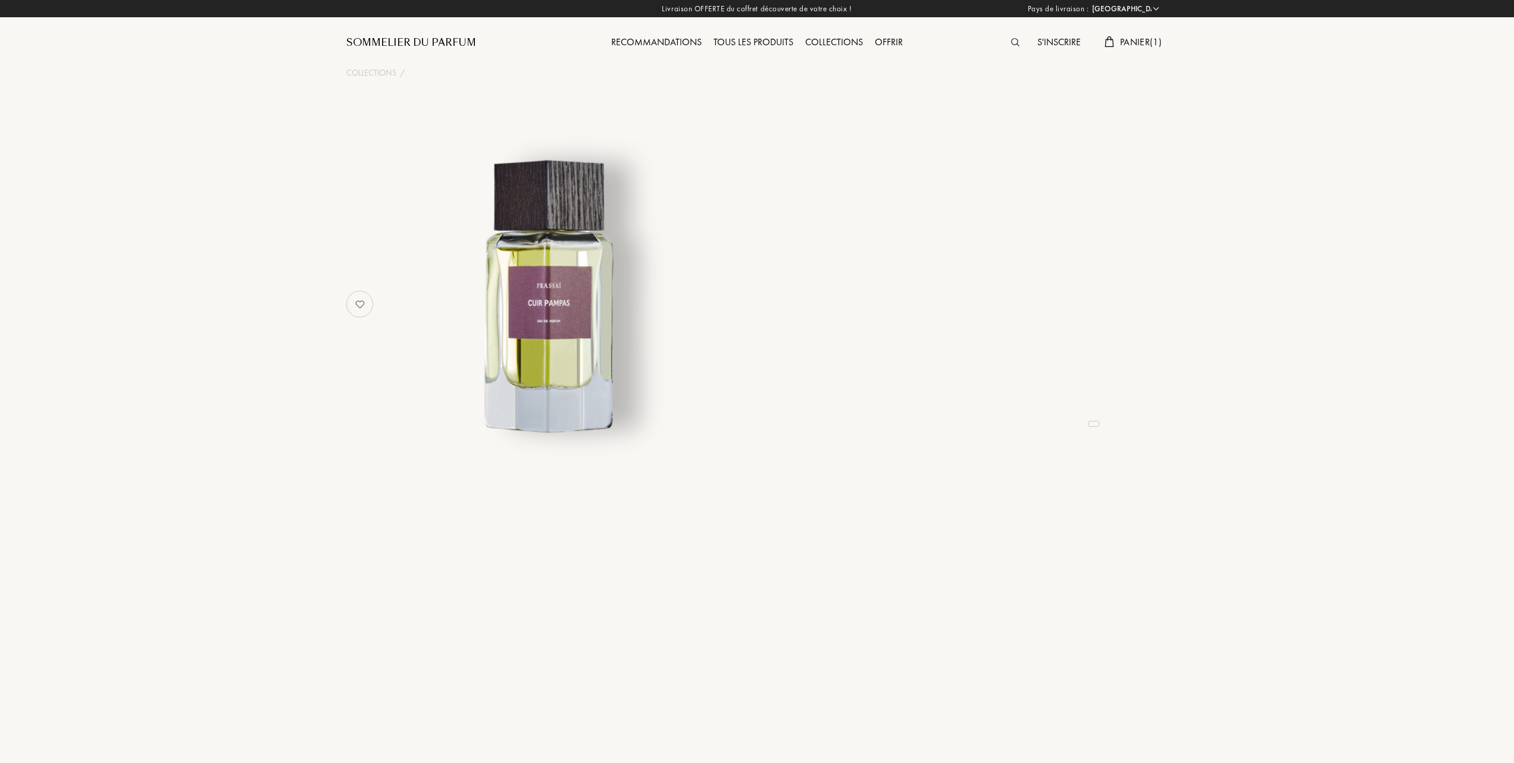
select select "FR"
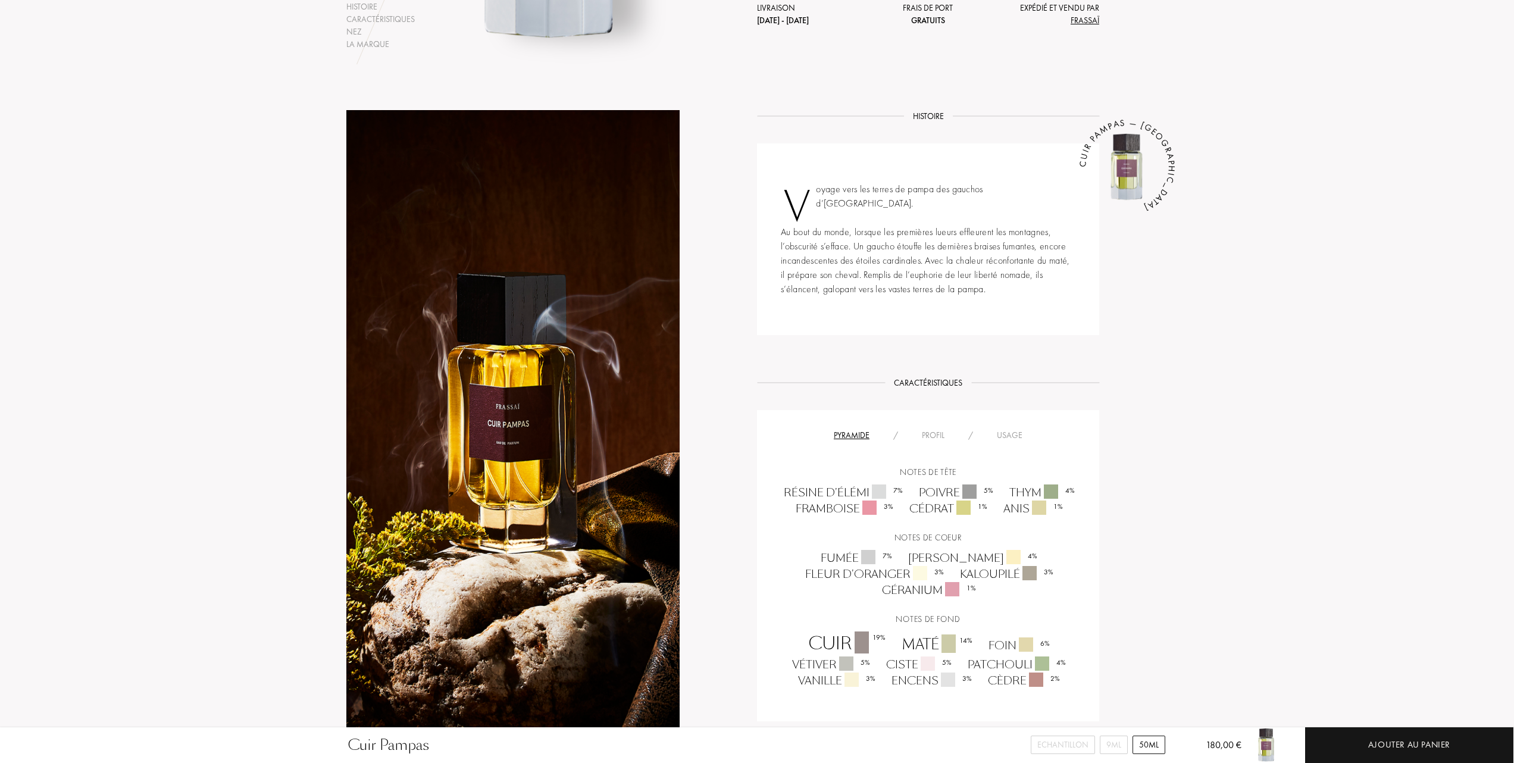
scroll to position [396, 0]
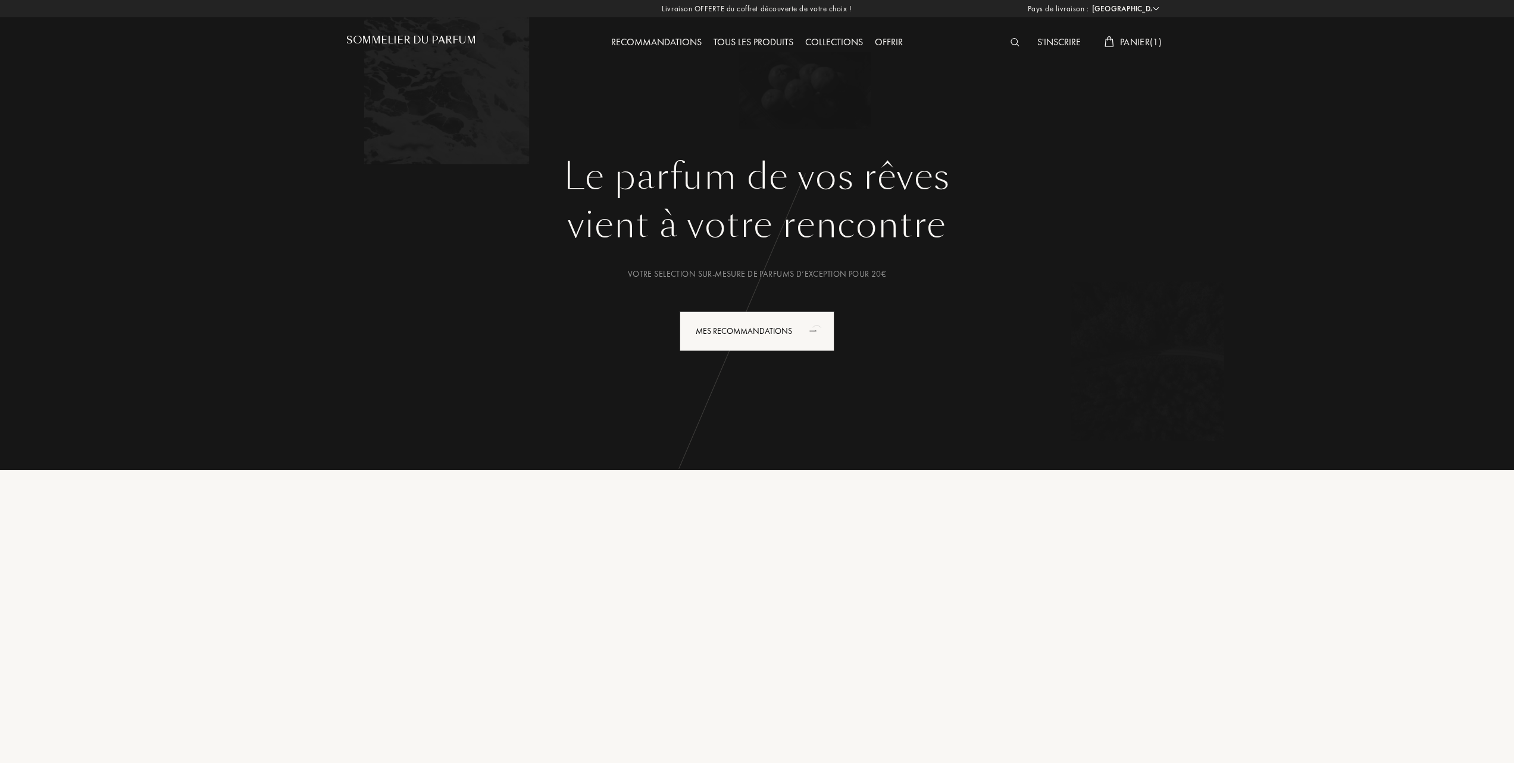
select select "FR"
click at [1124, 41] on span "Panier ( 1 )" at bounding box center [1141, 42] width 42 height 12
